Goal: Task Accomplishment & Management: Complete application form

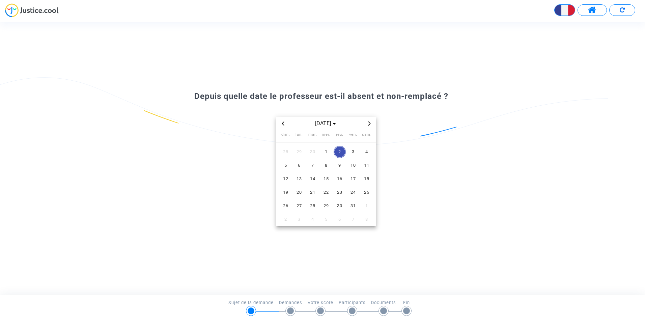
click at [283, 123] on icon "Previous month" at bounding box center [283, 123] width 2 height 4
click at [301, 151] on span "1" at bounding box center [299, 152] width 12 height 12
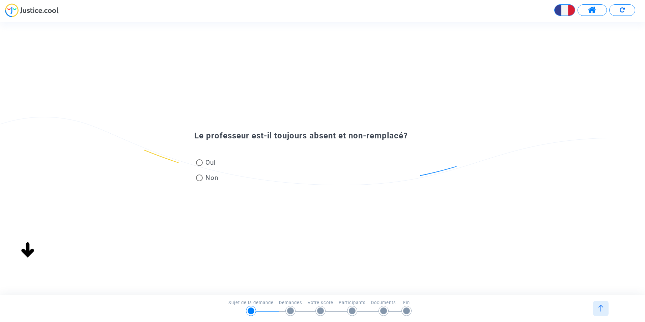
click at [198, 162] on span at bounding box center [199, 162] width 7 height 7
click at [199, 166] on input "Oui" at bounding box center [199, 166] width 0 height 0
radio input "true"
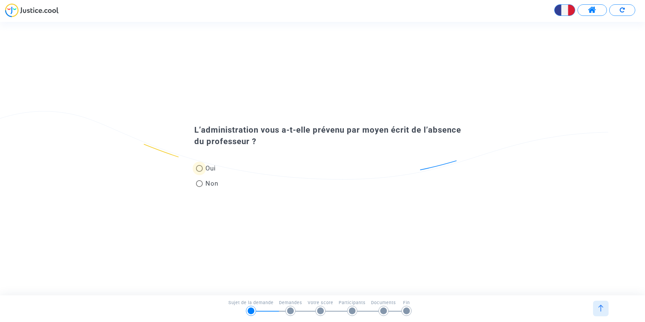
click at [199, 168] on span at bounding box center [199, 168] width 7 height 7
click at [199, 172] on input "Oui" at bounding box center [199, 172] width 0 height 0
radio input "true"
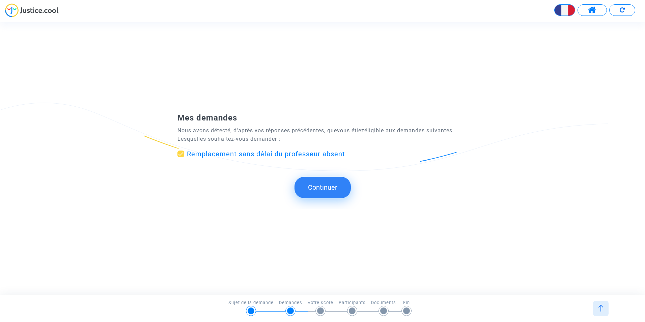
click at [323, 188] on button "Continuer" at bounding box center [323, 187] width 56 height 21
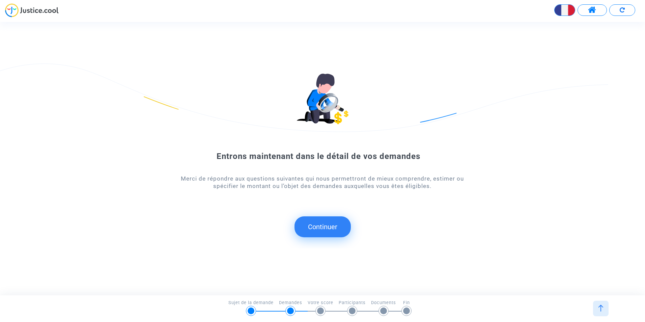
click at [324, 225] on button "Continuer" at bounding box center [323, 226] width 56 height 21
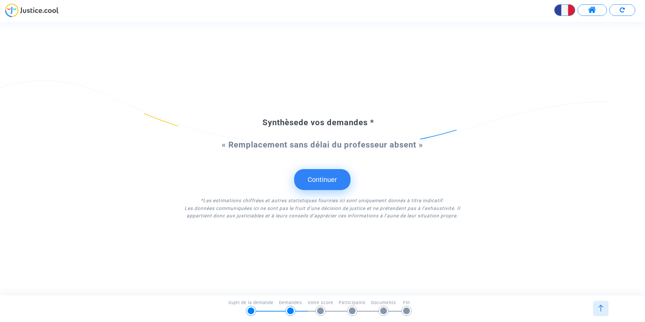
click at [323, 182] on button "Continuer" at bounding box center [322, 179] width 56 height 21
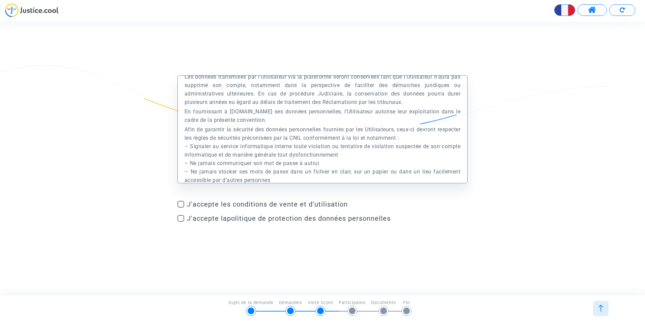
scroll to position [10876, 0]
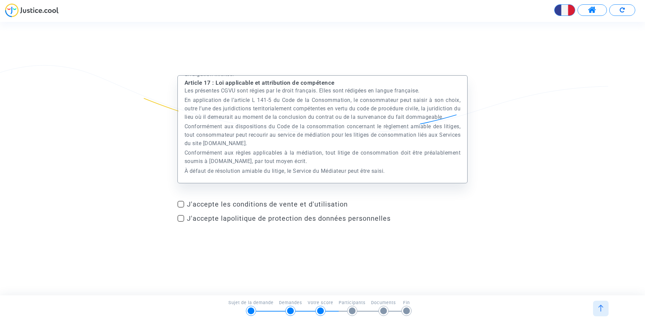
drag, startPoint x: 183, startPoint y: 201, endPoint x: 181, endPoint y: 206, distance: 4.4
click at [183, 201] on span at bounding box center [180, 204] width 7 height 7
click at [181, 208] on input "J'accepte les conditions de vente et d'utilisation" at bounding box center [181, 208] width 0 height 0
checkbox input "true"
click at [182, 217] on span at bounding box center [180, 218] width 7 height 7
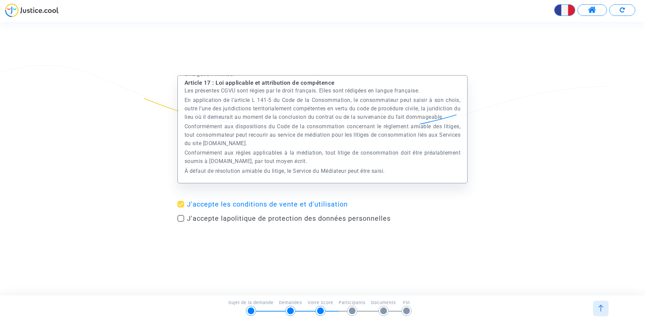
click at [181, 222] on input "J'accepte la politique de protection des données personnelles" at bounding box center [181, 222] width 0 height 0
checkbox input "true"
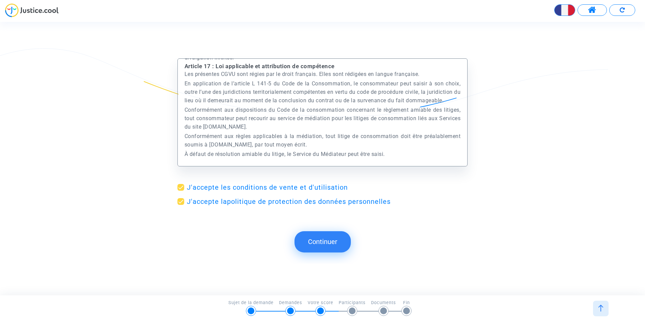
click at [324, 239] on button "Continuer" at bounding box center [323, 241] width 56 height 21
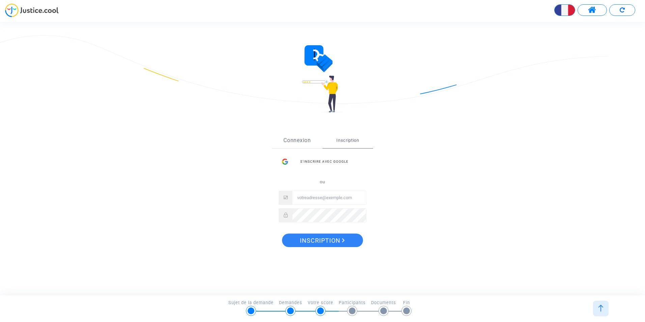
click at [295, 140] on link "Connexion" at bounding box center [297, 140] width 51 height 15
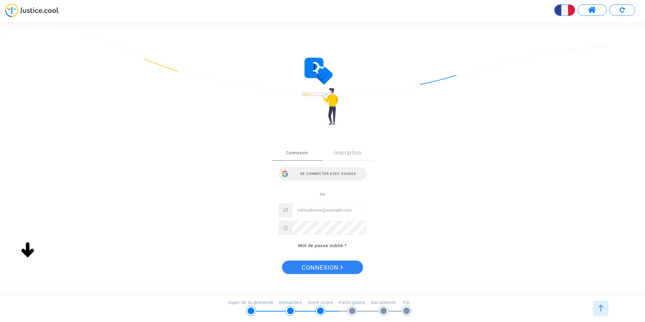
click at [321, 174] on div "Se connecter avec Google" at bounding box center [323, 173] width 88 height 13
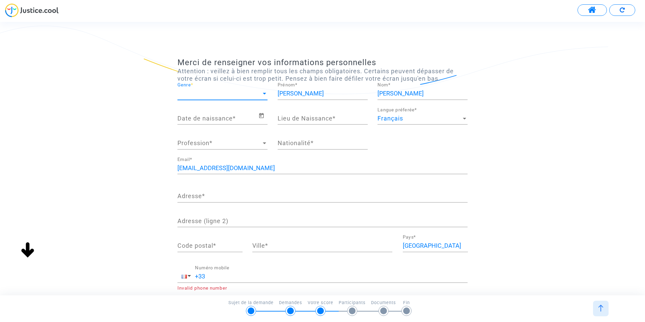
click at [245, 93] on span "Genre" at bounding box center [219, 93] width 84 height 7
click at [203, 95] on span "Madame" at bounding box center [222, 93] width 90 height 18
click at [238, 118] on input "Date de naissance *" at bounding box center [217, 118] width 81 height 7
click at [260, 115] on icon "Open calendar" at bounding box center [261, 115] width 5 height 5
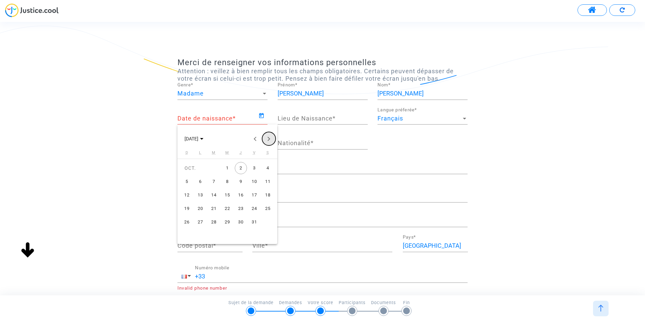
click at [267, 139] on button "Next month" at bounding box center [268, 138] width 13 height 13
click at [213, 181] on div "4" at bounding box center [214, 181] width 12 height 12
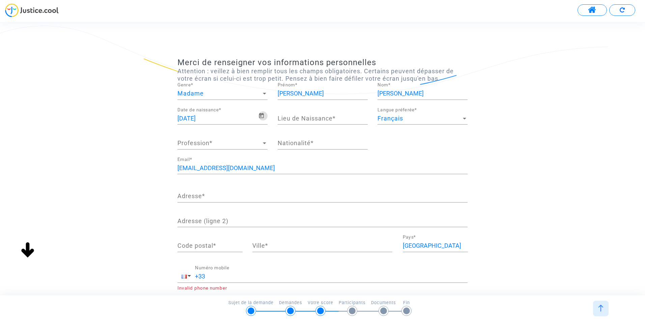
click at [214, 117] on input "[DATE]" at bounding box center [217, 118] width 81 height 7
click at [208, 118] on input "[DATE]" at bounding box center [217, 118] width 81 height 7
click at [262, 116] on icon "Open calendar" at bounding box center [261, 116] width 6 height 8
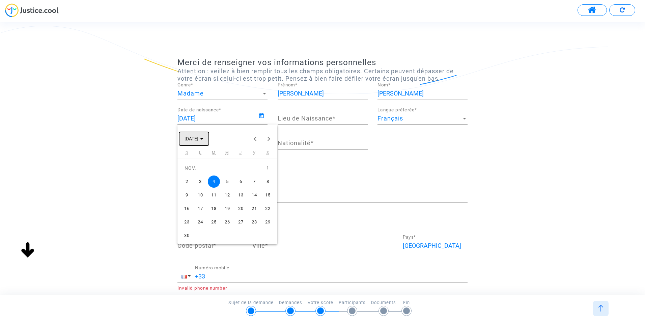
click at [203, 136] on span "[DATE]" at bounding box center [194, 138] width 19 height 5
click at [255, 139] on button "Previous 24 years" at bounding box center [255, 138] width 13 height 13
click at [266, 185] on div "1979" at bounding box center [262, 187] width 21 height 12
click at [238, 199] on div "NOV." at bounding box center [238, 200] width 21 height 12
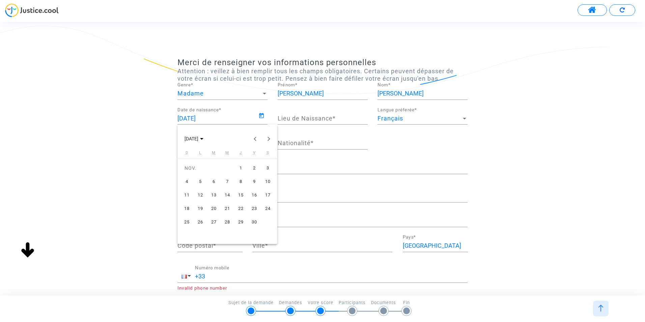
click at [187, 180] on div "4" at bounding box center [187, 181] width 12 height 12
type input "[DATE]"
click at [335, 117] on input "Lieu de Naissance *" at bounding box center [323, 118] width 90 height 7
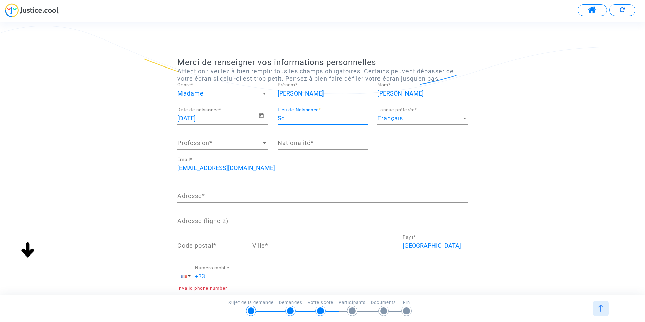
type input "SCHOELCHER"
click at [262, 144] on div at bounding box center [265, 143] width 6 height 7
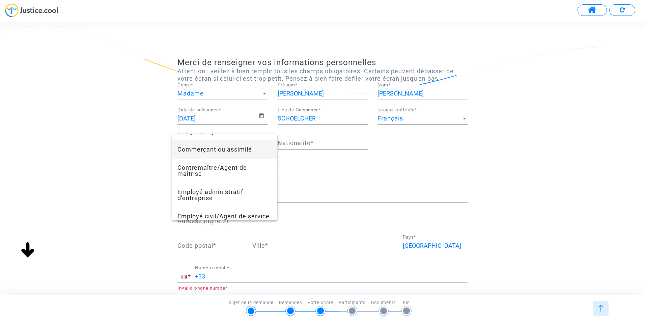
scroll to position [135, 0]
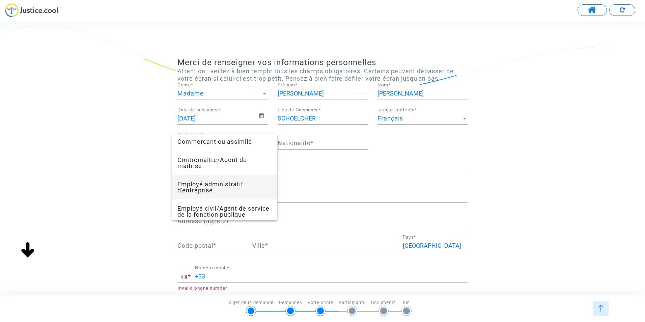
click at [239, 183] on span "Employé administratif d'entreprise" at bounding box center [224, 187] width 94 height 24
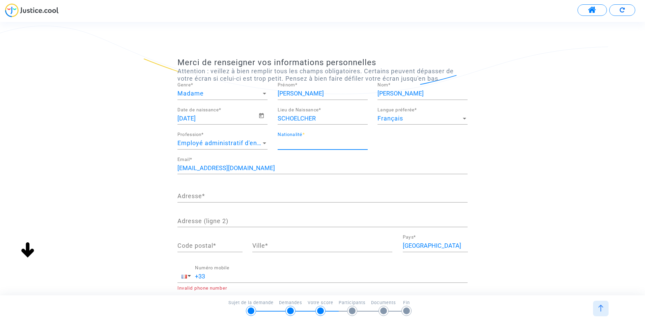
click at [317, 140] on input "Nationalité *" at bounding box center [323, 143] width 90 height 7
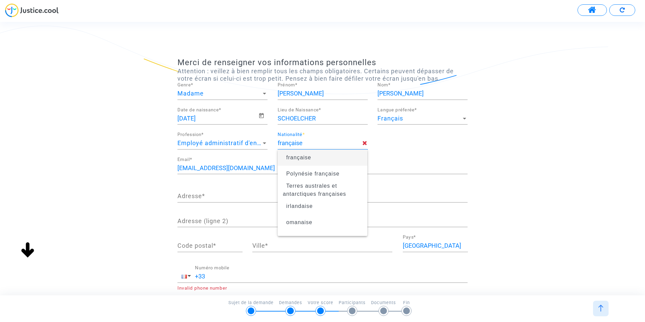
type input "française"
click at [305, 155] on span "française" at bounding box center [298, 158] width 25 height 6
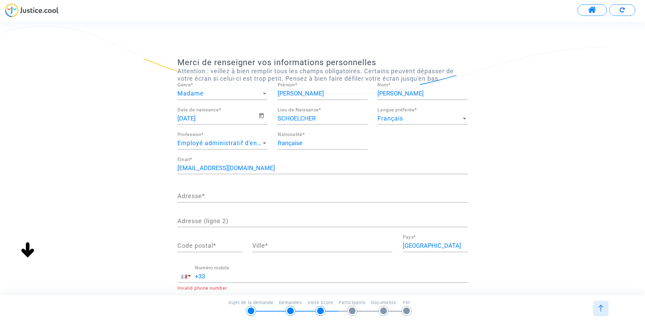
click at [213, 196] on input "Adresse *" at bounding box center [322, 196] width 290 height 7
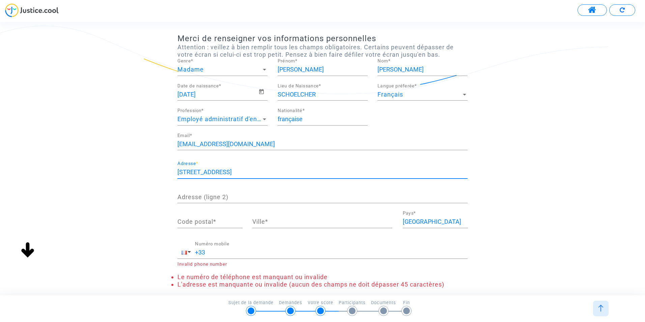
scroll to position [34, 0]
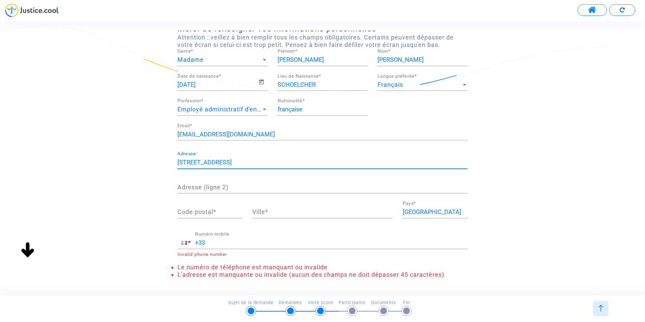
type input "[STREET_ADDRESS]"
click at [212, 209] on input "Code postal *" at bounding box center [209, 212] width 65 height 7
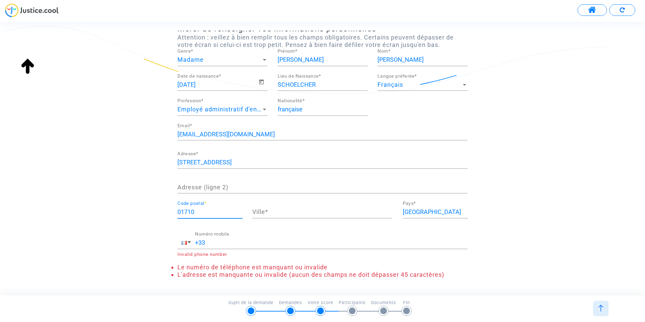
type input "01710"
click at [280, 211] on input "Ville *" at bounding box center [322, 212] width 140 height 7
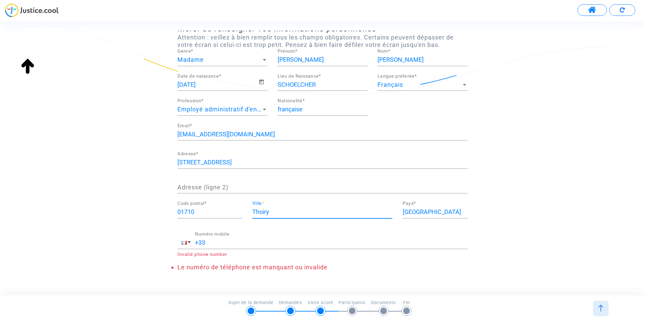
type input "Thoiry"
click at [220, 241] on input "+33" at bounding box center [331, 242] width 273 height 7
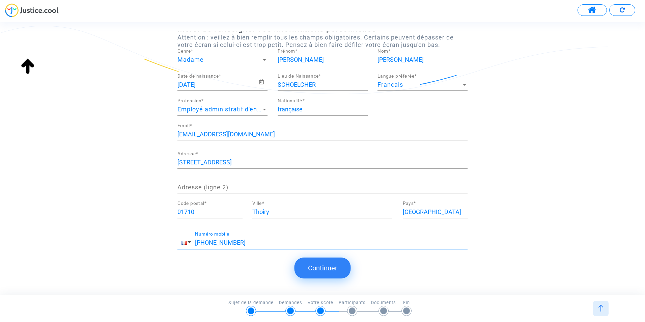
type input "[PHONE_NUMBER]"
click at [324, 267] on button "Continuer" at bounding box center [323, 267] width 56 height 21
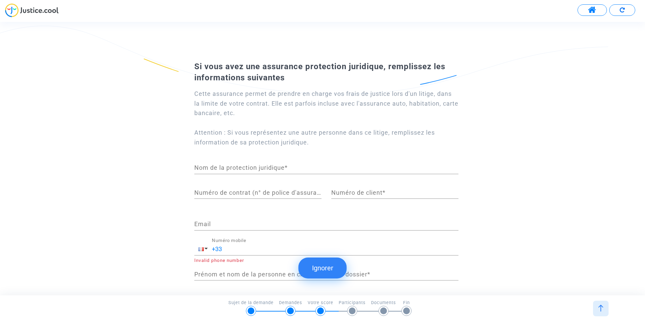
click at [224, 168] on input "Nom de la protection juridique *" at bounding box center [326, 167] width 264 height 7
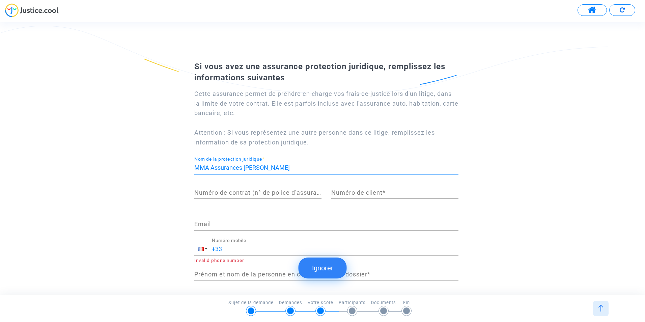
type input "MMA Assurances [PERSON_NAME]"
click at [218, 191] on input "Numéro de contrat (n° de police d'assurance) *" at bounding box center [257, 192] width 127 height 7
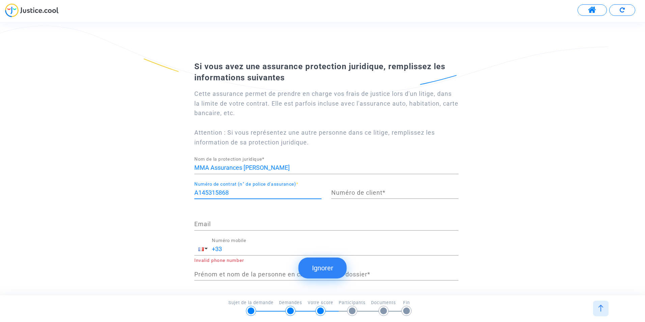
type input "A145315868"
click at [353, 192] on input "Numéro de client *" at bounding box center [394, 192] width 127 height 7
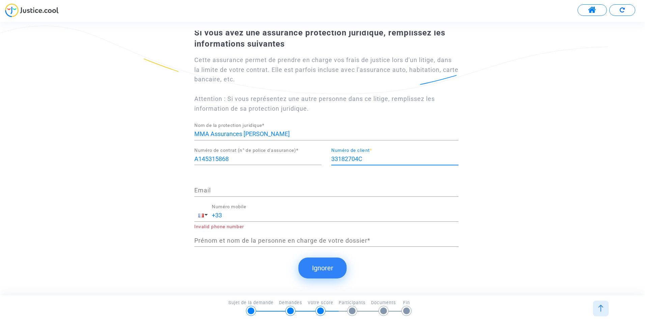
type input "33182704C"
click at [206, 187] on div "Email" at bounding box center [326, 188] width 264 height 17
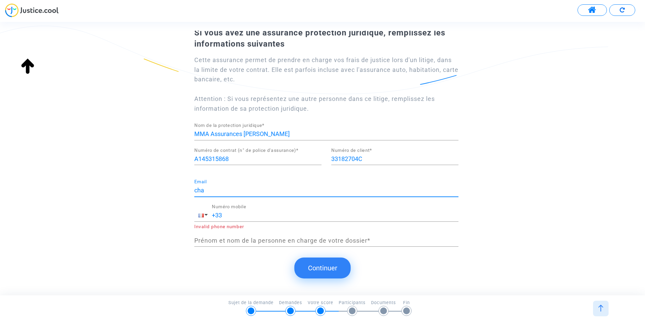
click at [282, 173] on legal-protection-editor "MMA Assurances Loriot Nom de la protection juridique * A145315868 Numéro de con…" at bounding box center [326, 188] width 264 height 131
click at [207, 192] on input "cha" at bounding box center [326, 190] width 264 height 7
type input "c"
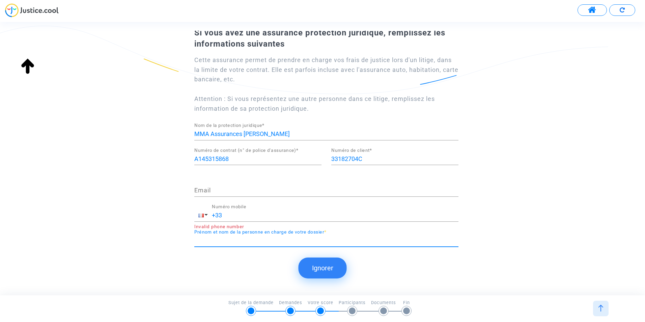
click at [250, 240] on input "Prénom et nom de la personne en charge de votre dossier *" at bounding box center [326, 240] width 264 height 7
type input "[PERSON_NAME]"
click at [464, 254] on div "Si vous avez une assurance protection juridique, remplissez les informations su…" at bounding box center [322, 141] width 645 height 234
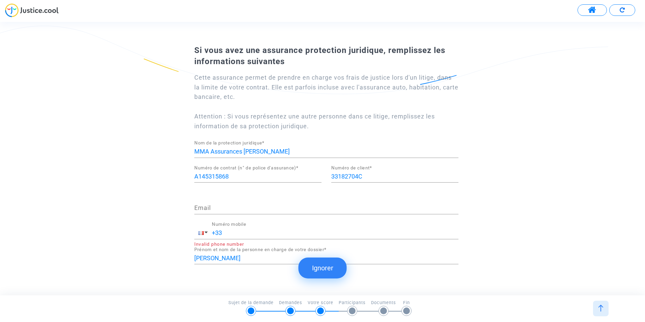
scroll to position [0, 0]
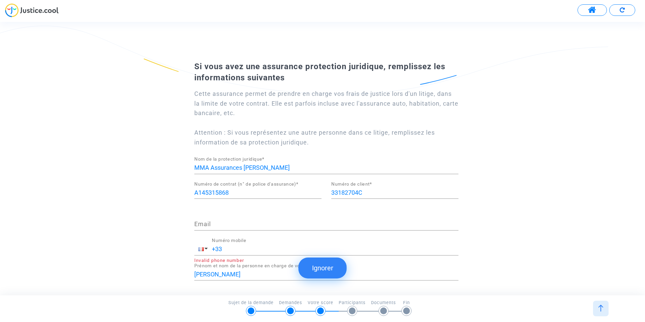
click at [535, 193] on div "Si vous avez une assurance protection juridique, remplissez les informations su…" at bounding box center [322, 175] width 645 height 234
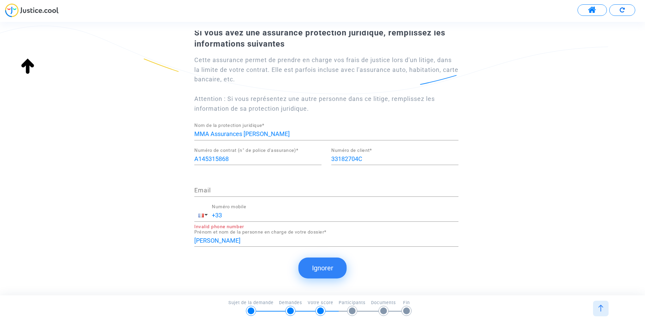
click at [251, 214] on input "+33" at bounding box center [335, 215] width 247 height 7
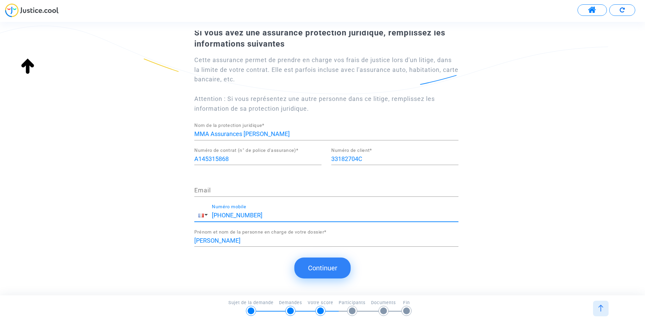
type input "[PHONE_NUMBER]"
click at [322, 268] on button "Continuer" at bounding box center [323, 267] width 56 height 21
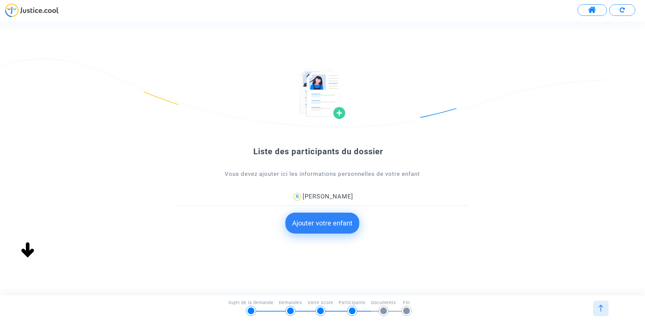
scroll to position [0, 0]
click at [321, 230] on button "Ajouter votre enfant" at bounding box center [322, 223] width 74 height 21
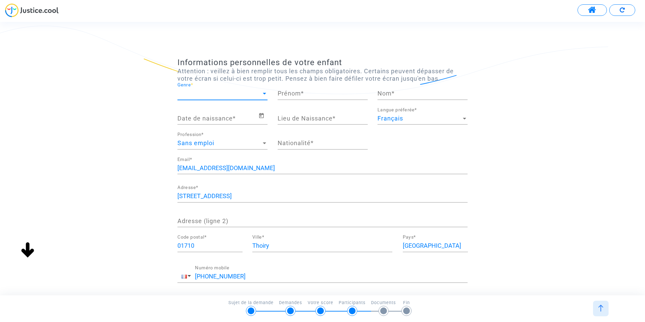
click at [218, 94] on span "Genre" at bounding box center [219, 93] width 84 height 7
click at [207, 95] on span "Madame" at bounding box center [222, 93] width 90 height 18
click at [300, 93] on input "Prénom *" at bounding box center [323, 93] width 90 height 7
click at [343, 93] on input "[PERSON_NAME]" at bounding box center [323, 93] width 90 height 7
type input "[PERSON_NAME]"
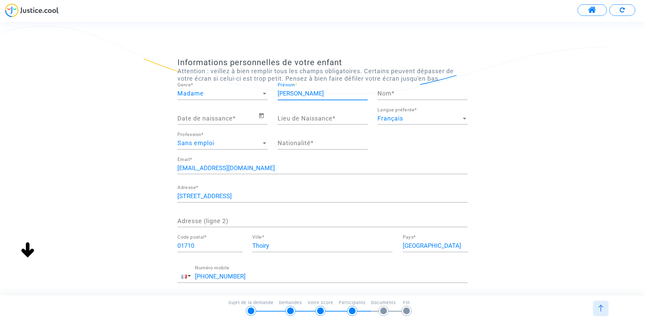
click at [409, 94] on input "Nom *" at bounding box center [423, 93] width 90 height 7
type input "[PERSON_NAME]"
type input "Thoiry"
click at [294, 92] on input "[PERSON_NAME]" at bounding box center [323, 93] width 90 height 7
type input "[PERSON_NAME]"
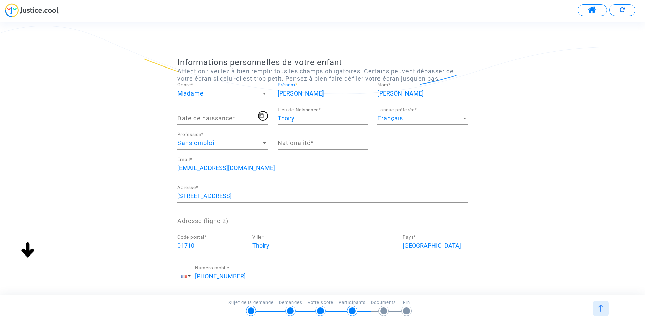
click at [262, 117] on icon "Open calendar" at bounding box center [261, 116] width 6 height 8
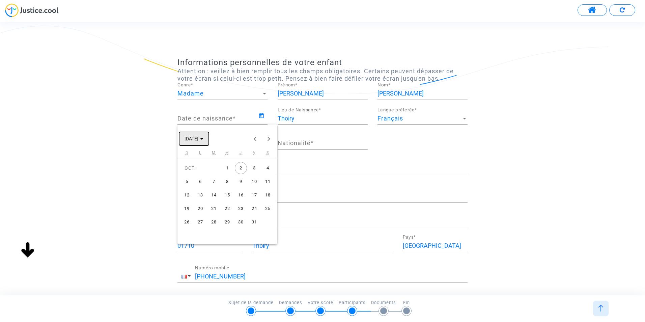
click at [203, 138] on span "[DATE]" at bounding box center [194, 138] width 19 height 5
click at [254, 141] on button "Previous 24 years" at bounding box center [255, 138] width 13 height 13
click at [238, 225] on div "2014" at bounding box center [238, 227] width 21 height 12
click at [192, 172] on div "JANV." at bounding box center [191, 173] width 21 height 12
click at [184, 220] on div "26" at bounding box center [187, 222] width 12 height 12
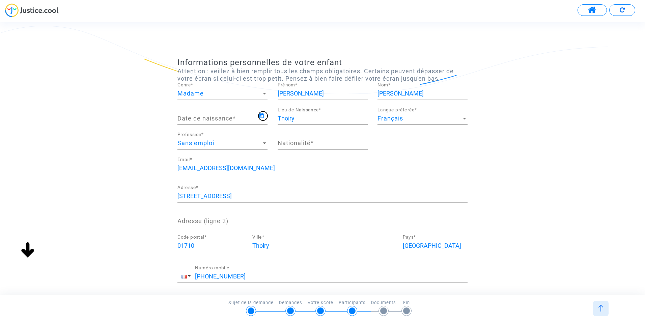
type input "[DATE]"
click at [329, 117] on input "Thoiry" at bounding box center [323, 118] width 90 height 7
drag, startPoint x: 311, startPoint y: 119, endPoint x: 264, endPoint y: 120, distance: 47.3
click at [265, 120] on div "[DEMOGRAPHIC_DATA] Date de naissance * Thoiry Lieu de Naissance * Français Lang…" at bounding box center [322, 132] width 300 height 50
type input "[GEOGRAPHIC_DATA] ([GEOGRAPHIC_DATA])"
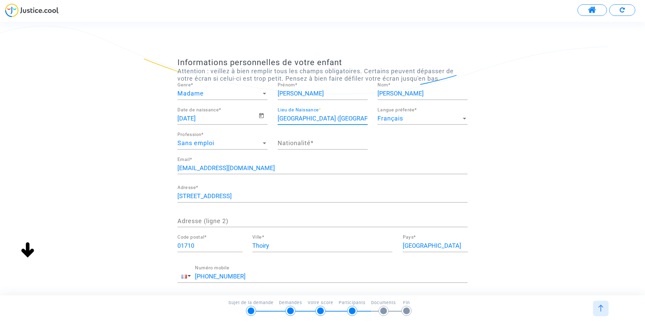
click at [252, 144] on div "Sans emploi" at bounding box center [219, 143] width 84 height 7
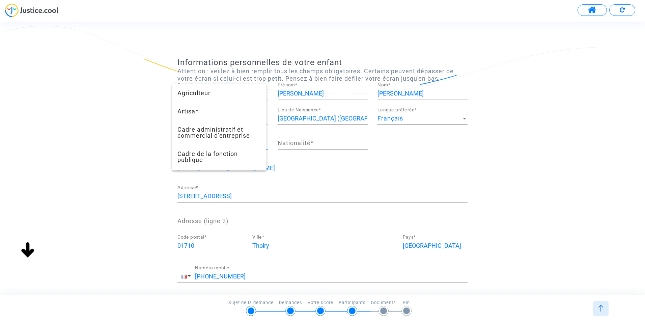
scroll to position [497, 0]
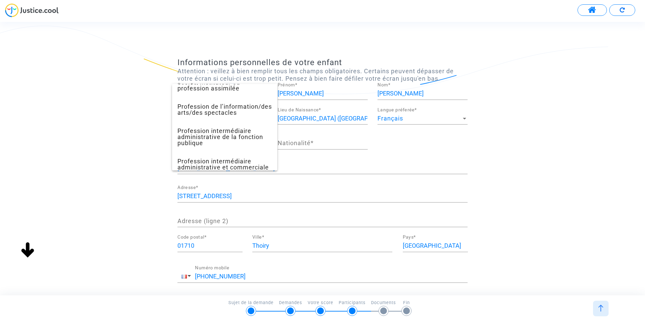
click at [414, 154] on div at bounding box center [322, 161] width 645 height 322
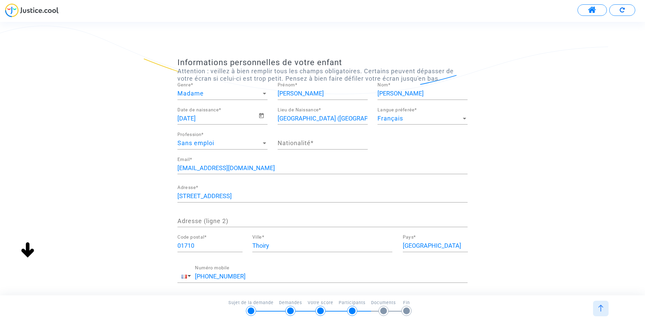
click at [319, 144] on input "Nationalité *" at bounding box center [323, 143] width 90 height 7
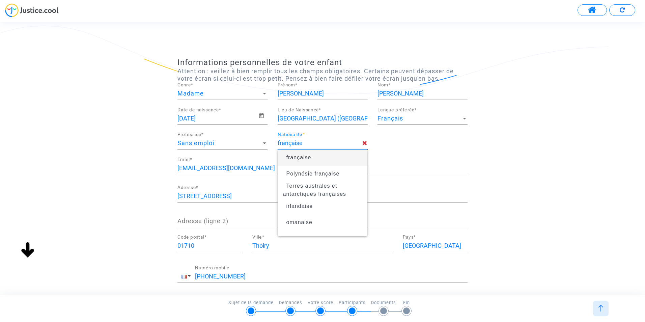
type input "française"
click at [438, 156] on div "[DEMOGRAPHIC_DATA] Date de naissance * [GEOGRAPHIC_DATA] ([DEMOGRAPHIC_DATA]) L…" at bounding box center [322, 132] width 300 height 50
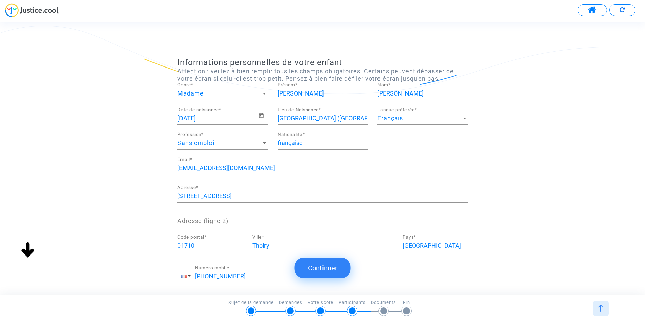
scroll to position [34, 0]
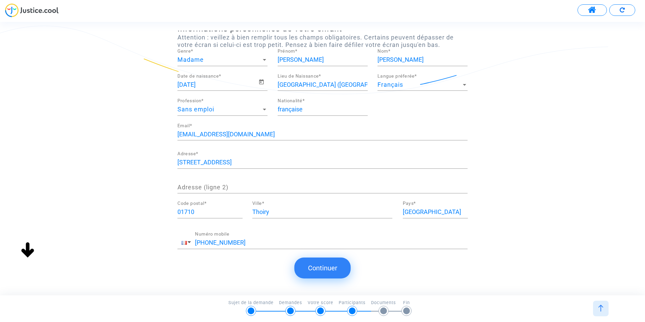
click at [325, 268] on button "Continuer" at bounding box center [323, 267] width 56 height 21
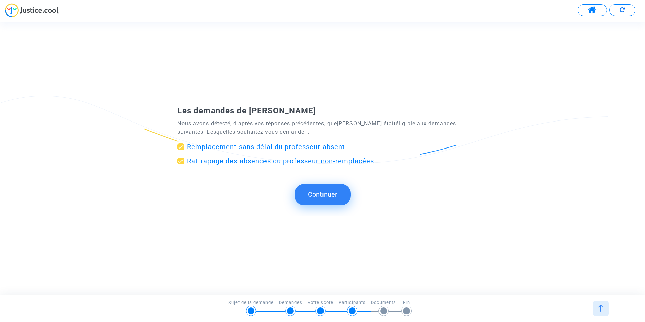
click at [320, 196] on button "Continuer" at bounding box center [323, 194] width 56 height 21
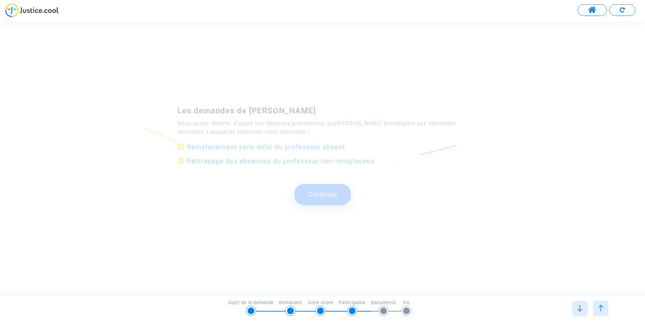
scroll to position [0, 0]
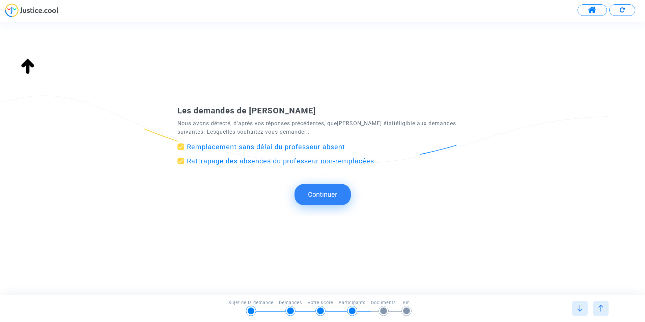
type input "française"
drag, startPoint x: 181, startPoint y: 161, endPoint x: 182, endPoint y: 165, distance: 4.1
click at [181, 161] on span at bounding box center [180, 161] width 7 height 7
click at [181, 164] on input "Rattrapage des absences du professeur non-remplacées" at bounding box center [181, 164] width 0 height 0
click at [182, 161] on span at bounding box center [180, 161] width 7 height 7
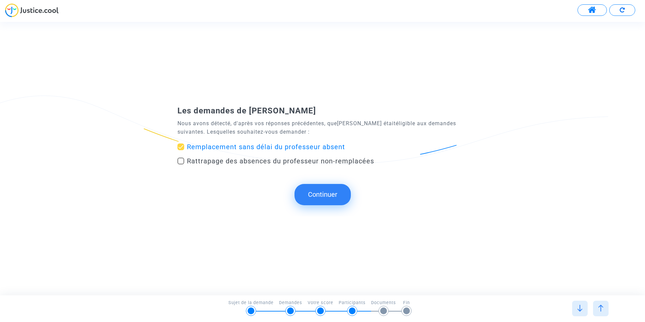
click at [181, 164] on input "Rattrapage des absences du professeur non-remplacées" at bounding box center [181, 164] width 0 height 0
checkbox input "true"
click at [313, 194] on button "Continuer" at bounding box center [323, 194] width 56 height 21
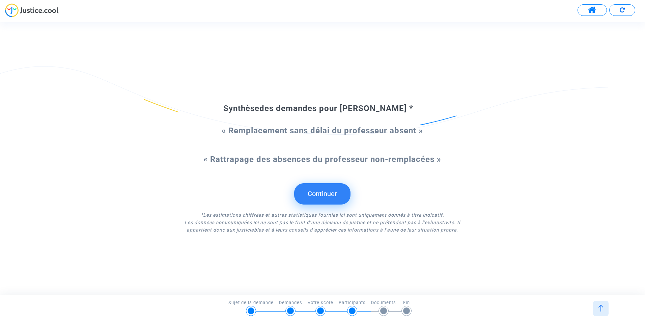
click at [323, 190] on button "Continuer" at bounding box center [322, 193] width 56 height 21
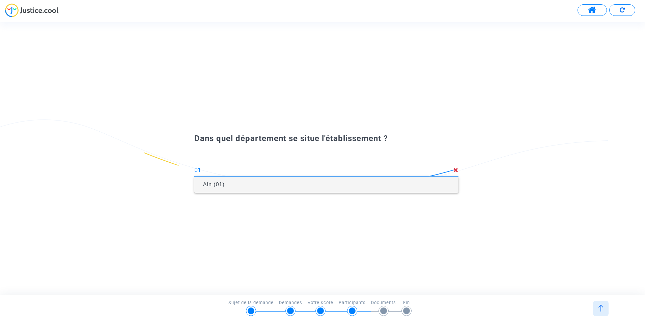
click at [212, 187] on span "Ain (01)" at bounding box center [214, 185] width 22 height 6
type input "Ain (01)"
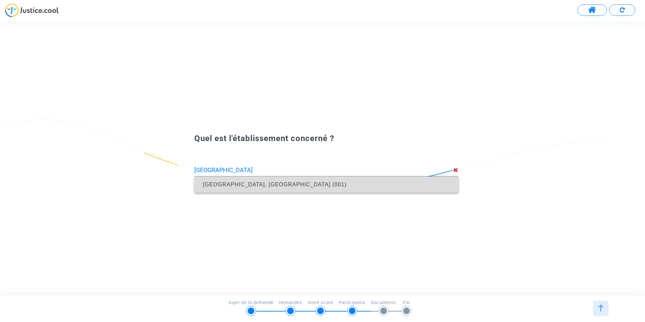
click at [258, 185] on span "[GEOGRAPHIC_DATA], [GEOGRAPHIC_DATA] (001)" at bounding box center [275, 185] width 144 height 6
type input "[GEOGRAPHIC_DATA], [GEOGRAPHIC_DATA] (001)"
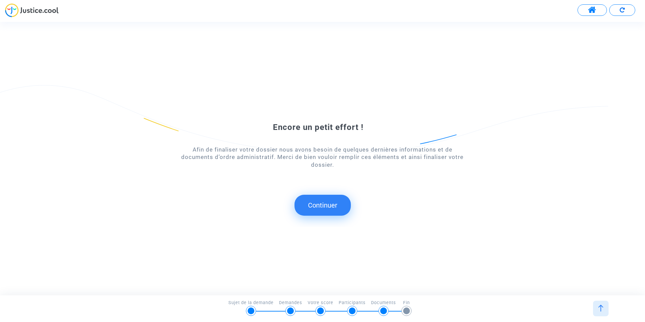
click at [322, 208] on button "Continuer" at bounding box center [323, 205] width 56 height 21
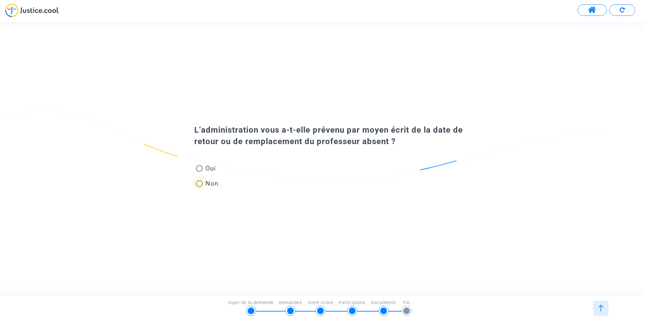
click at [201, 185] on span at bounding box center [199, 183] width 7 height 7
click at [199, 187] on input "Non" at bounding box center [199, 187] width 0 height 0
radio input "true"
click at [200, 184] on span at bounding box center [199, 183] width 7 height 7
click at [199, 187] on input "Non" at bounding box center [199, 187] width 0 height 0
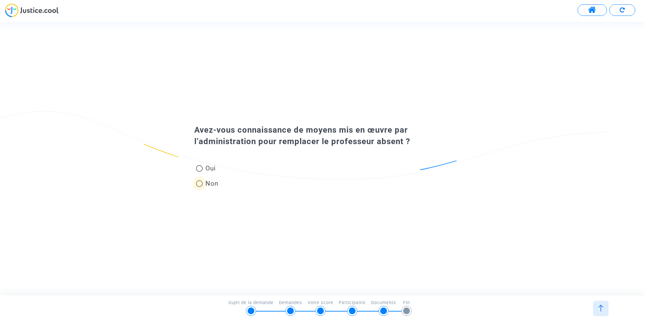
radio input "true"
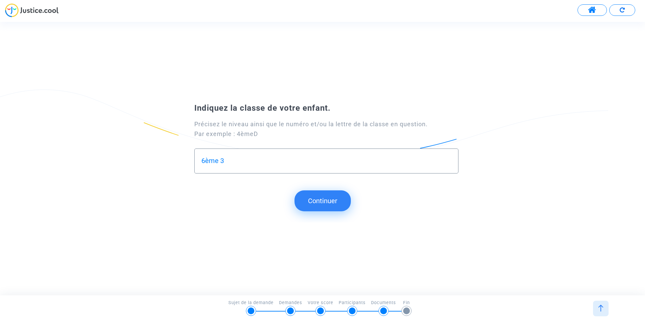
type input "6ème 3"
click at [327, 202] on button "Continuer" at bounding box center [323, 200] width 56 height 21
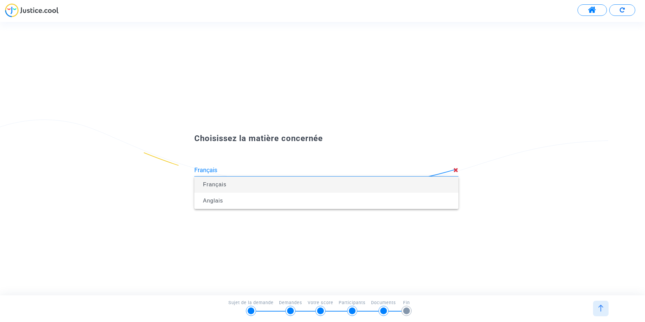
type input "Français"
click at [219, 186] on span "Français" at bounding box center [214, 185] width 23 height 6
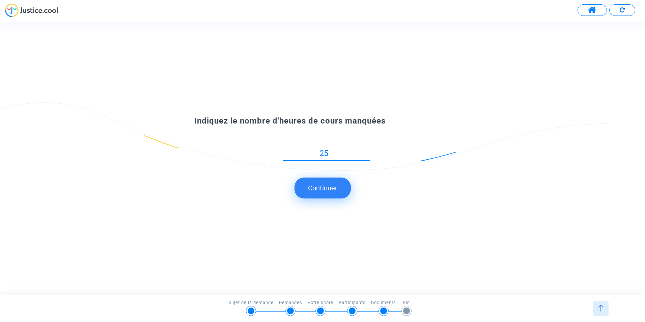
type input "25"
click at [316, 192] on button "Continuer" at bounding box center [323, 187] width 56 height 21
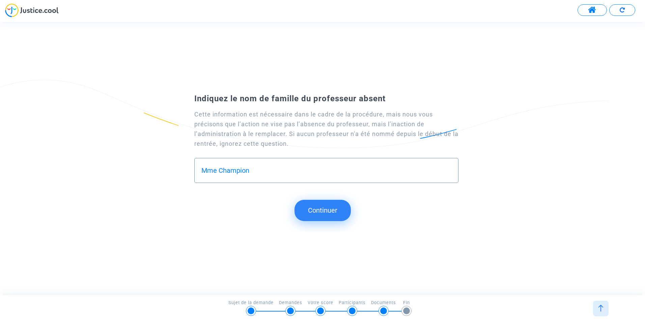
type input "Mme Champion"
click at [319, 211] on button "Continuer" at bounding box center [323, 210] width 56 height 21
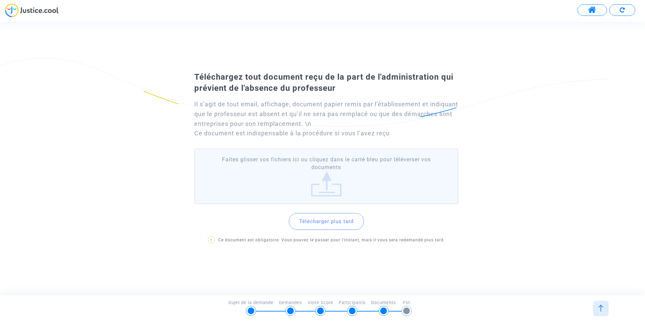
click at [331, 224] on button "Télécharger plus tard" at bounding box center [326, 221] width 75 height 17
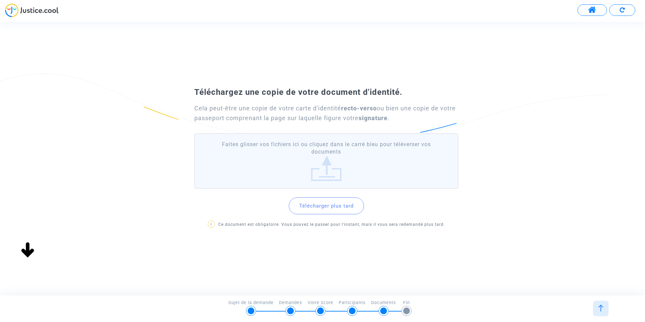
click at [599, 309] on img at bounding box center [601, 308] width 7 height 7
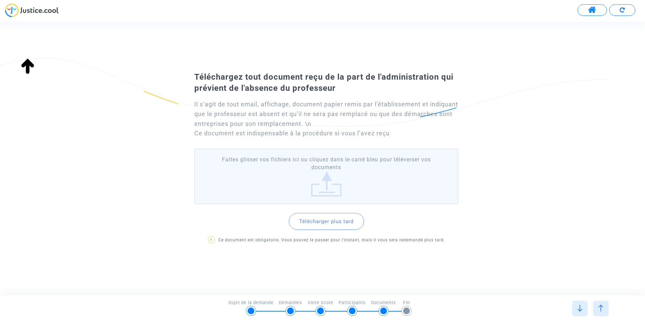
click at [324, 173] on label "Faites glisser vos fichiers ici ou cliquez dans le carré bleu pour téléverser v…" at bounding box center [326, 176] width 264 height 56
click at [0, 0] on input "Faites glisser vos fichiers ici ou cliquez dans le carré bleu pour téléverser v…" at bounding box center [0, 0] width 0 height 0
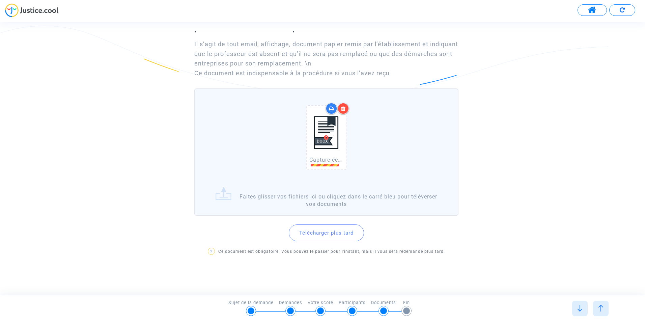
scroll to position [52, 0]
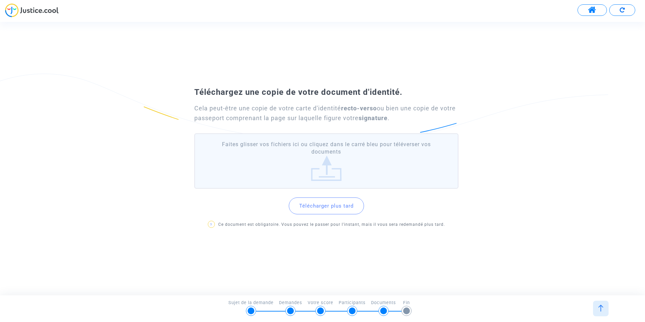
click at [327, 162] on label "Faites glisser vos fichiers ici ou cliquez dans le carré bleu pour téléverser v…" at bounding box center [326, 161] width 264 height 56
click at [0, 0] on input "Faites glisser vos fichiers ici ou cliquez dans le carré bleu pour téléverser v…" at bounding box center [0, 0] width 0 height 0
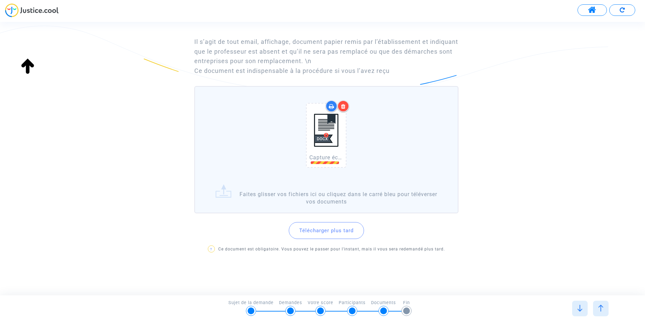
click at [343, 106] on icon at bounding box center [343, 106] width 5 height 5
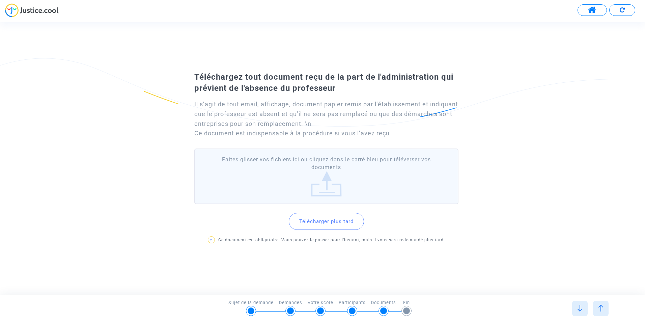
scroll to position [0, 0]
click at [318, 186] on label "Faites glisser vos fichiers ici ou cliquez dans le carré bleu pour téléverser v…" at bounding box center [326, 176] width 264 height 56
click at [0, 0] on input "Faites glisser vos fichiers ici ou cliquez dans le carré bleu pour téléverser v…" at bounding box center [0, 0] width 0 height 0
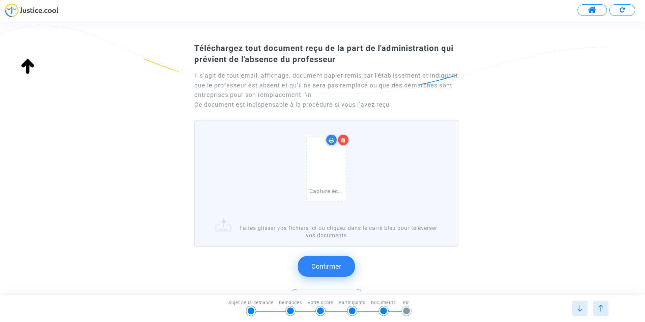
scroll to position [18, 0]
click at [330, 269] on span "Confirmer" at bounding box center [326, 267] width 30 height 8
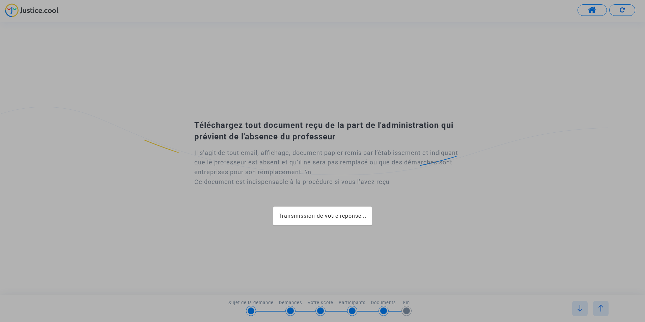
scroll to position [0, 0]
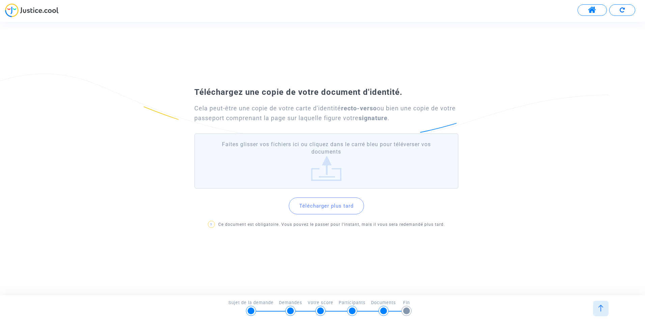
click at [323, 175] on label "Faites glisser vos fichiers ici ou cliquez dans le carré bleu pour téléverser v…" at bounding box center [326, 161] width 264 height 56
click at [0, 0] on input "Faites glisser vos fichiers ici ou cliquez dans le carré bleu pour téléverser v…" at bounding box center [0, 0] width 0 height 0
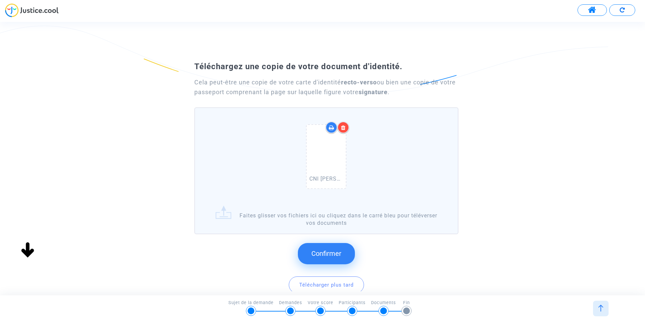
click at [331, 254] on span "Confirmer" at bounding box center [326, 253] width 30 height 8
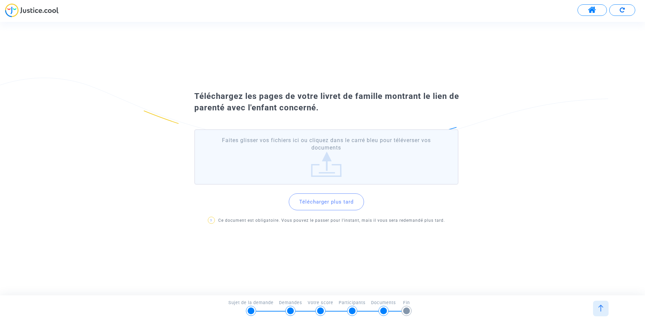
click at [328, 164] on label "Faites glisser vos fichiers ici ou cliquez dans le carré bleu pour téléverser v…" at bounding box center [326, 157] width 264 height 56
click at [0, 0] on input "Faites glisser vos fichiers ici ou cliquez dans le carré bleu pour téléverser v…" at bounding box center [0, 0] width 0 height 0
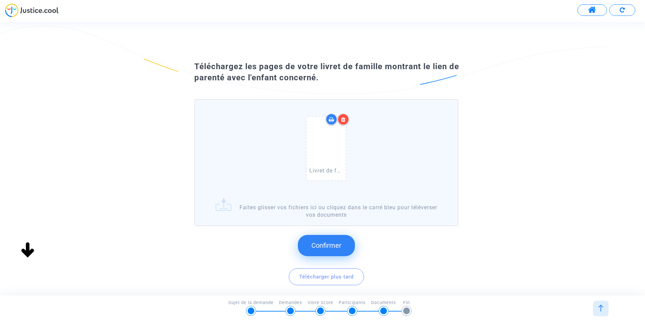
click at [325, 244] on span "Confirmer" at bounding box center [326, 245] width 30 height 8
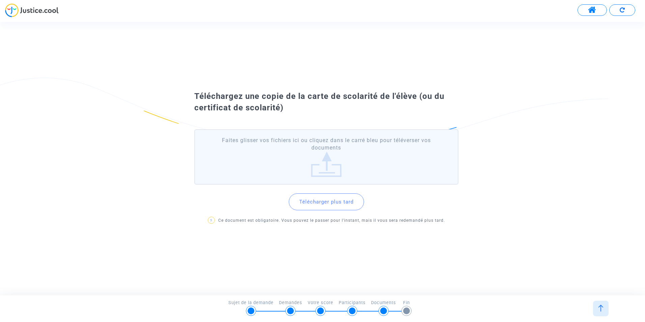
click at [321, 159] on label "Faites glisser vos fichiers ici ou cliquez dans le carré bleu pour téléverser v…" at bounding box center [326, 157] width 264 height 56
click at [0, 0] on input "Faites glisser vos fichiers ici ou cliquez dans le carré bleu pour téléverser v…" at bounding box center [0, 0] width 0 height 0
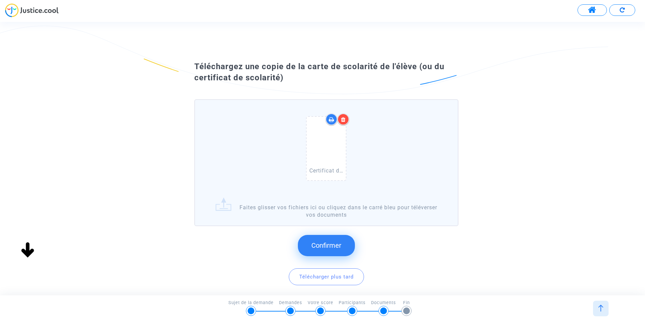
click at [326, 244] on span "Confirmer" at bounding box center [326, 245] width 30 height 8
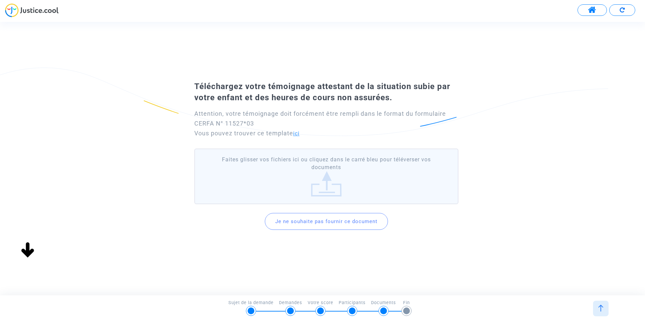
click at [297, 134] on link "ici" at bounding box center [296, 133] width 6 height 6
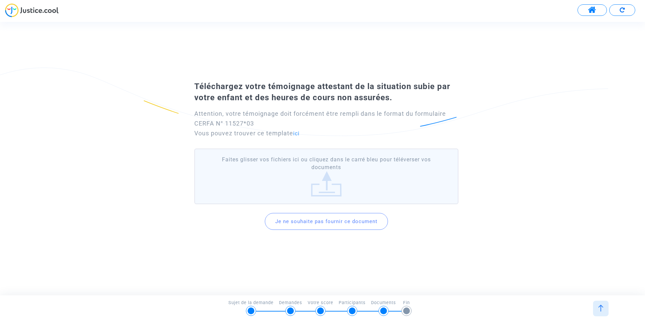
click at [339, 222] on button "Je ne souhaite pas fournir ce document" at bounding box center [326, 221] width 123 height 17
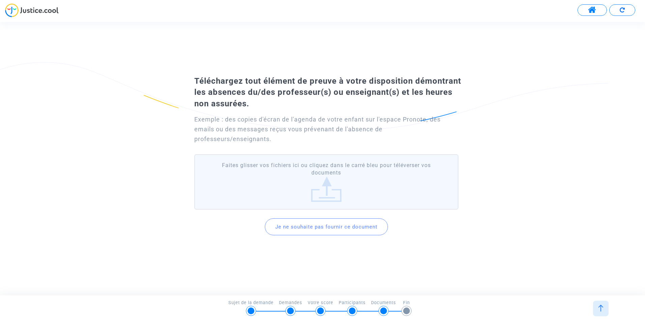
click at [334, 184] on label "Faites glisser vos fichiers ici ou cliquez dans le carré bleu pour téléverser v…" at bounding box center [326, 182] width 264 height 56
click at [0, 0] on input "Faites glisser vos fichiers ici ou cliquez dans le carré bleu pour téléverser v…" at bounding box center [0, 0] width 0 height 0
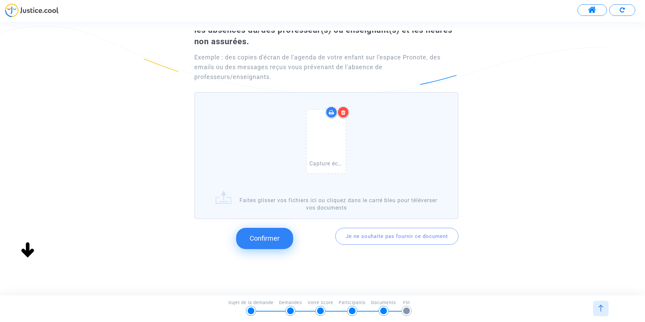
scroll to position [48, 0]
click at [266, 238] on span "Confirmer" at bounding box center [265, 238] width 30 height 8
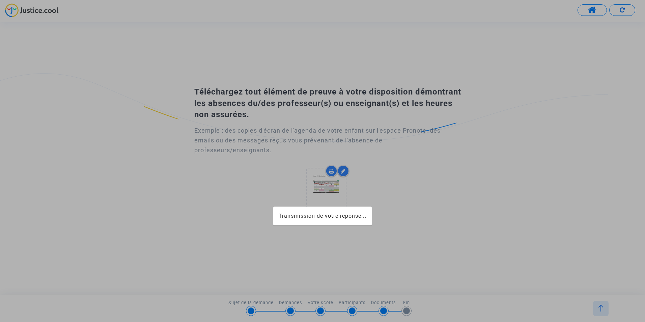
scroll to position [0, 0]
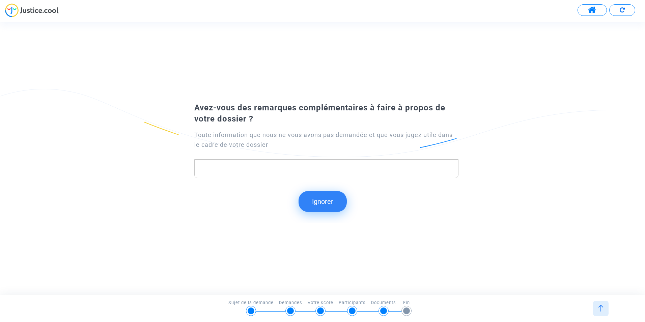
click at [261, 166] on p "Rich Text Editor, main" at bounding box center [326, 169] width 257 height 8
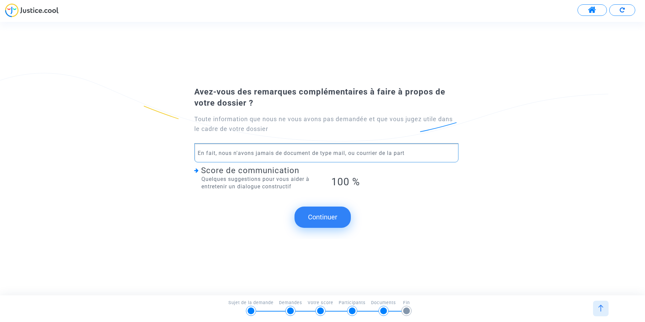
click at [310, 153] on p "En fait, nous n'avons jamais de document de type mail, ou courrier de la part" at bounding box center [326, 153] width 257 height 8
click at [426, 151] on p "En fait, nous n'avons jamais de document écrit de type mail, ou courrier de la …" at bounding box center [326, 153] width 257 height 8
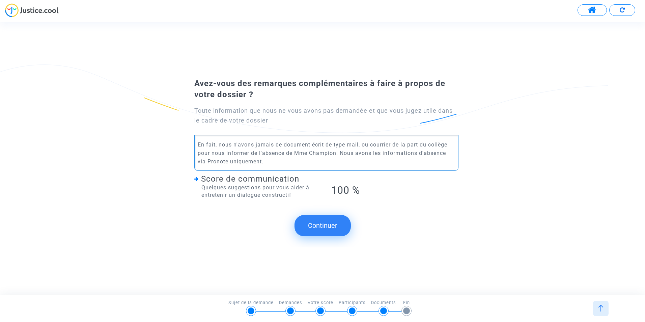
click at [321, 224] on button "Continuer" at bounding box center [323, 225] width 56 height 21
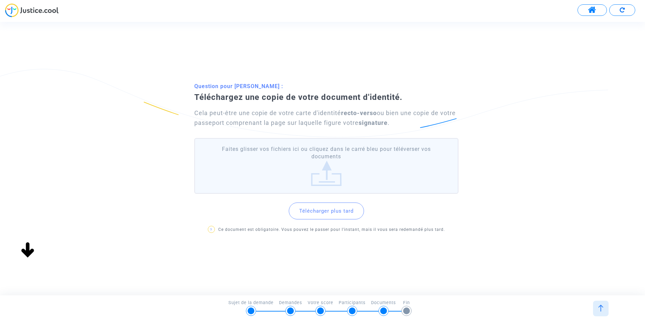
click at [329, 177] on label "Faites glisser vos fichiers ici ou cliquez dans le carré bleu pour téléverser v…" at bounding box center [326, 166] width 264 height 56
click at [0, 0] on input "Faites glisser vos fichiers ici ou cliquez dans le carré bleu pour téléverser v…" at bounding box center [0, 0] width 0 height 0
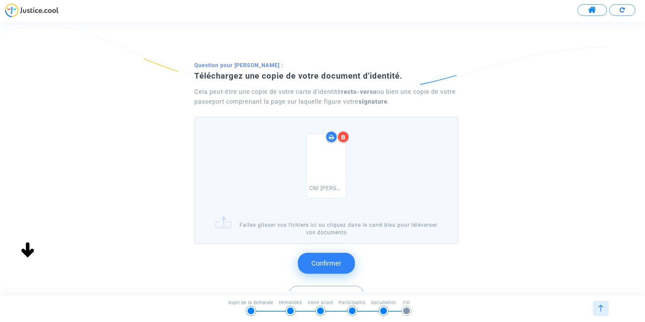
click at [329, 264] on span "Confirmer" at bounding box center [326, 263] width 30 height 8
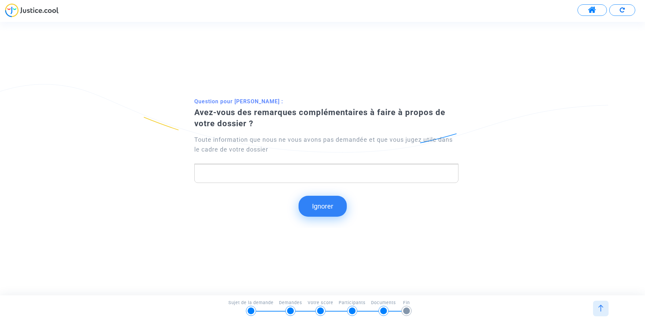
click at [321, 207] on button "Ignorer" at bounding box center [323, 206] width 48 height 21
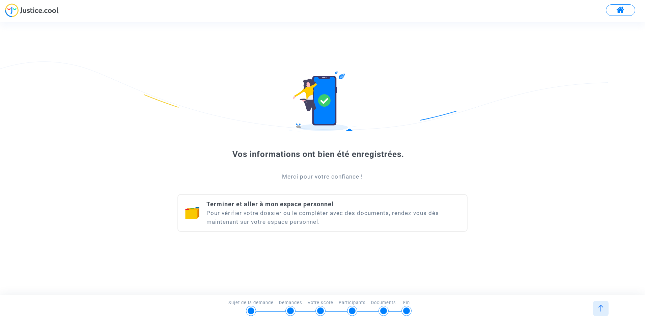
click at [300, 205] on span "Terminer et aller à mon espace personnel" at bounding box center [270, 203] width 127 height 7
